Goal: Transaction & Acquisition: Book appointment/travel/reservation

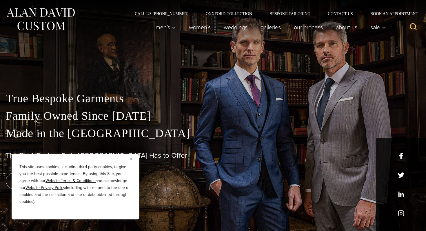
click at [130, 158] on img "Close" at bounding box center [131, 159] width 3 height 3
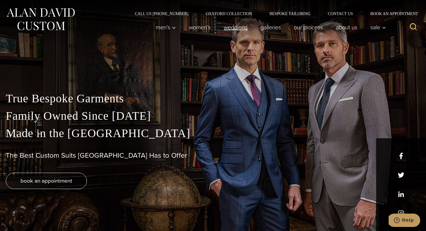
click at [237, 28] on link "weddings" at bounding box center [235, 27] width 37 height 12
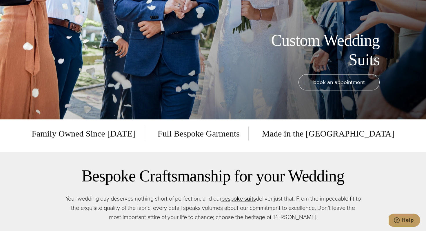
scroll to position [112, 0]
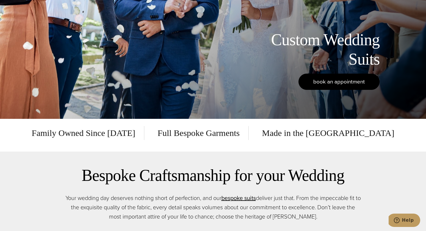
click at [324, 83] on span "book an appointment" at bounding box center [339, 81] width 52 height 8
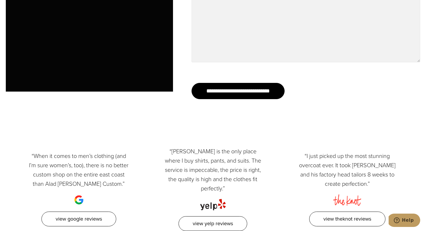
scroll to position [669, 0]
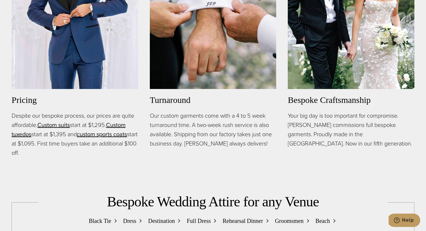
scroll to position [441, 0]
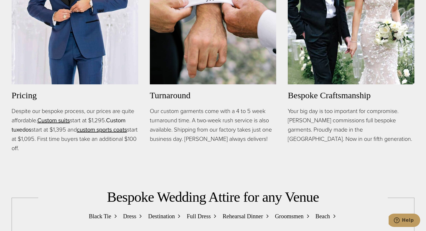
click at [23, 131] on link "Custom tuxedos" at bounding box center [69, 125] width 114 height 18
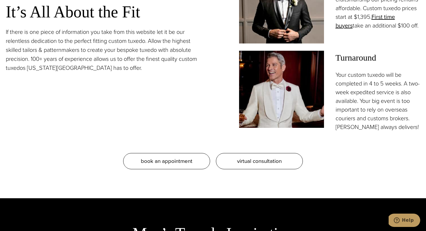
scroll to position [560, 0]
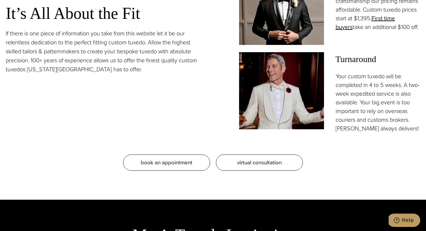
click at [267, 116] on img at bounding box center [281, 90] width 85 height 77
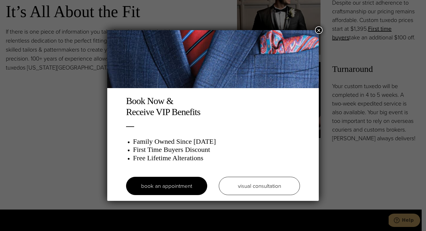
scroll to position [0, 0]
